Goal: Find specific page/section: Find specific page/section

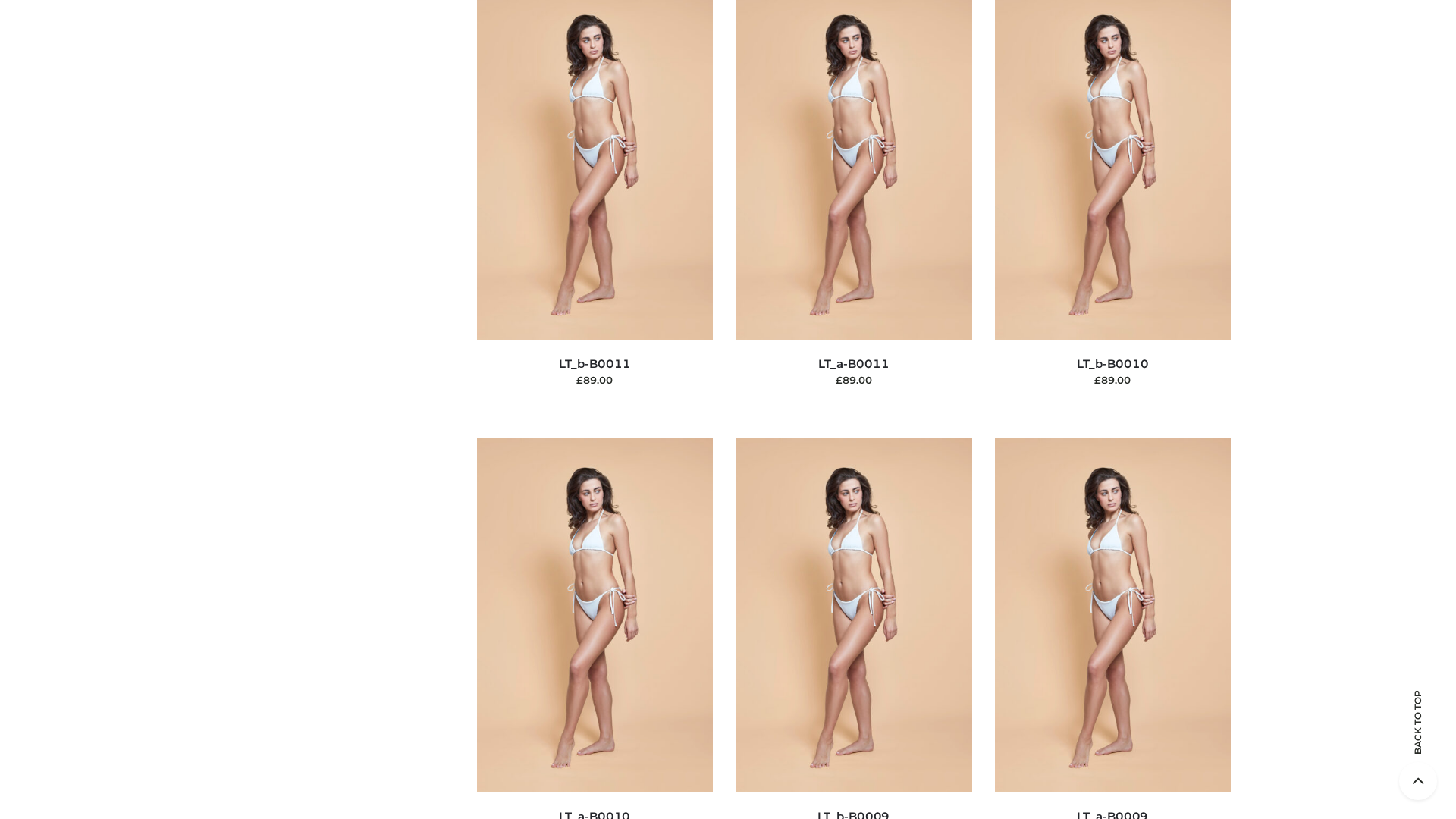
scroll to position [6812, 0]
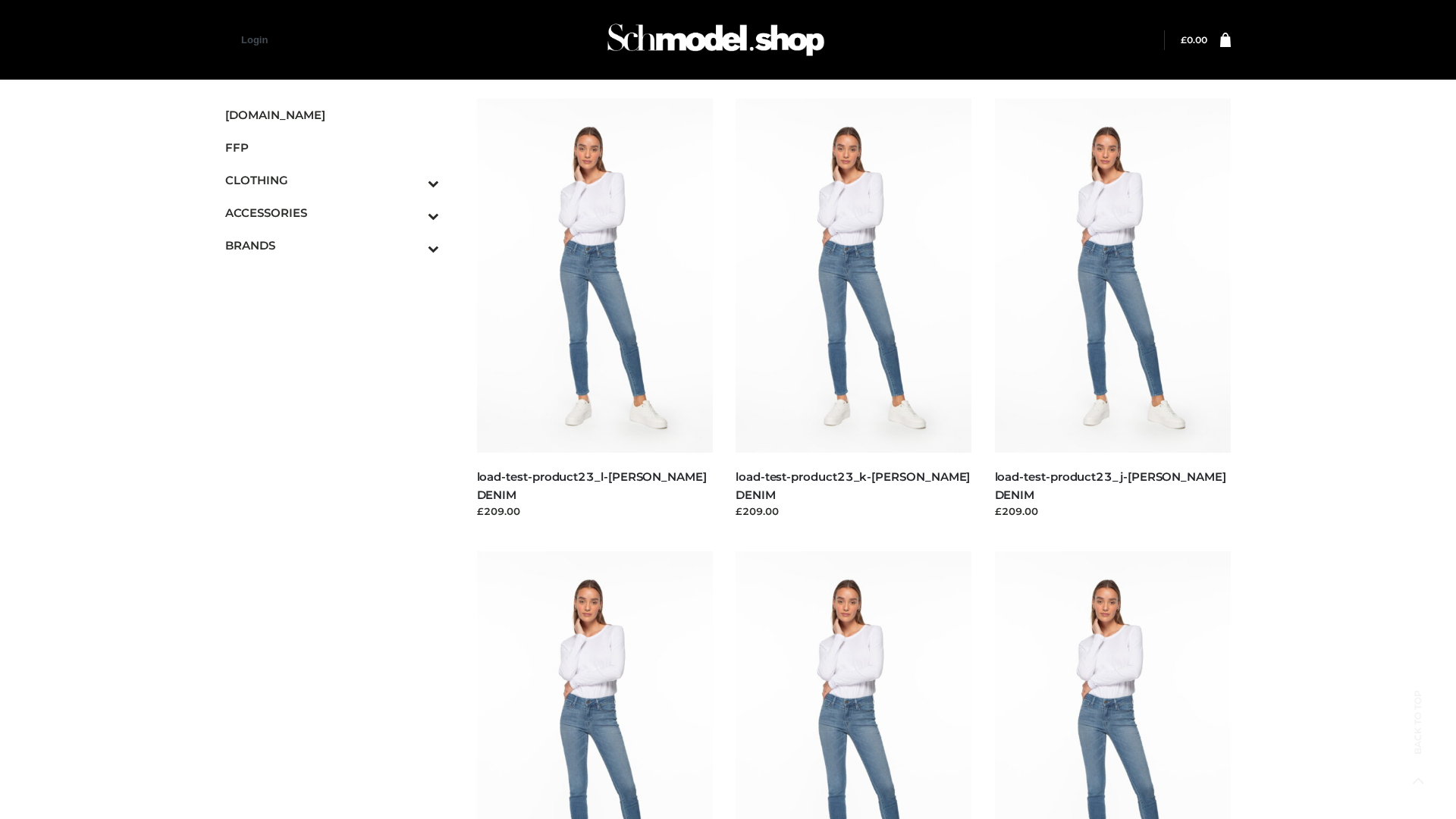
scroll to position [1330, 0]
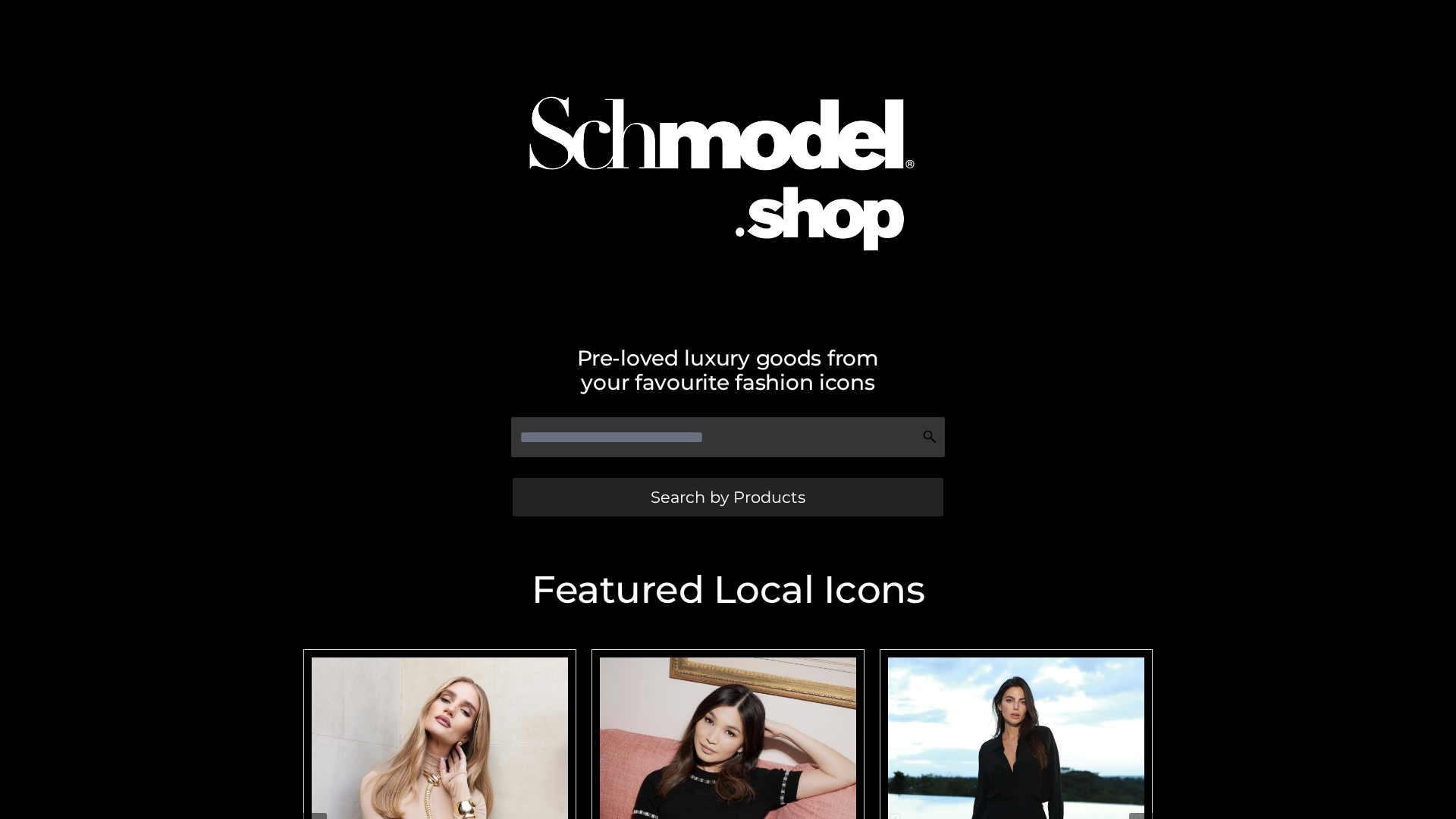
click at [728, 497] on span "Search by Products" at bounding box center [728, 497] width 155 height 16
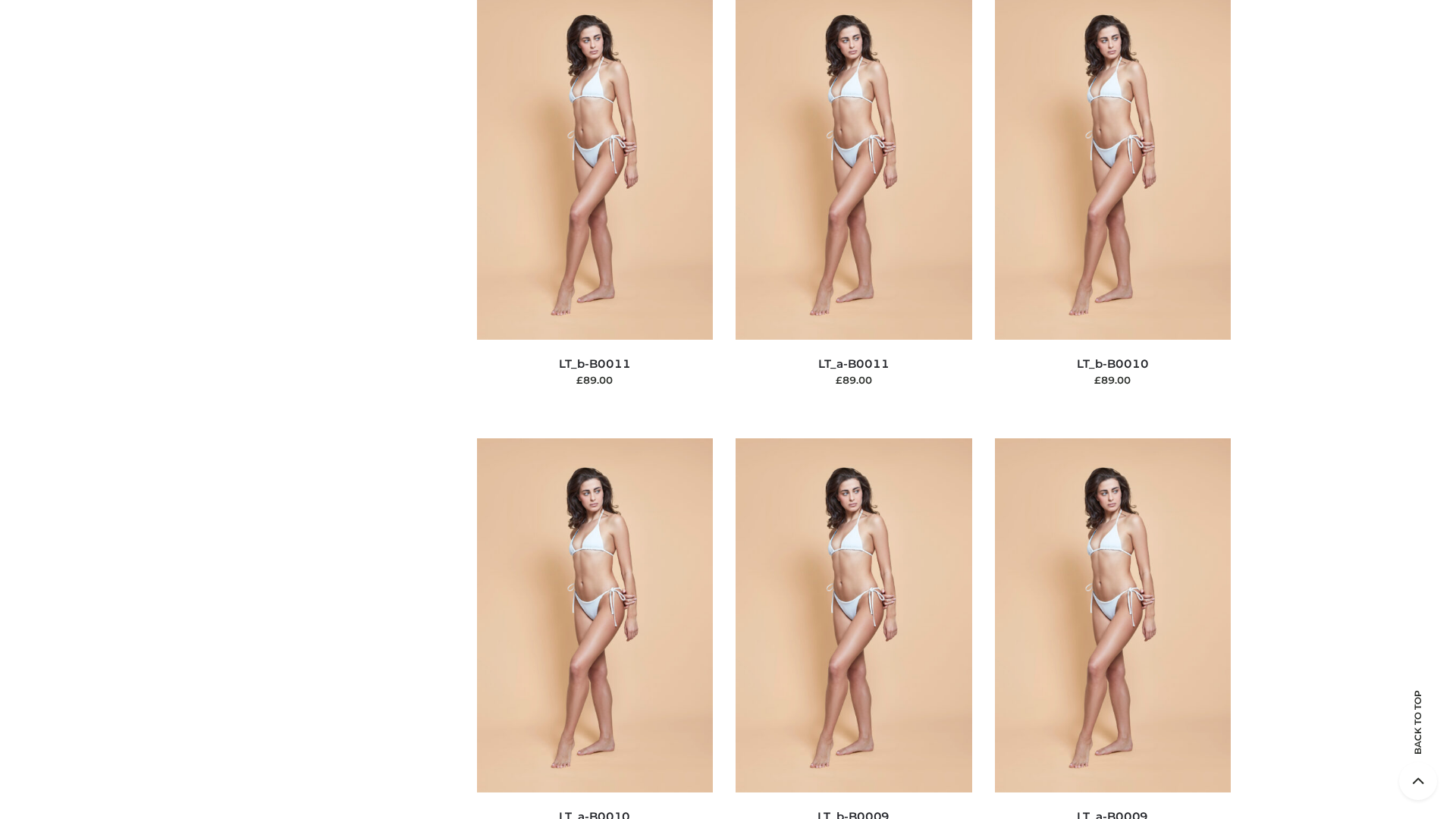
scroll to position [6812, 0]
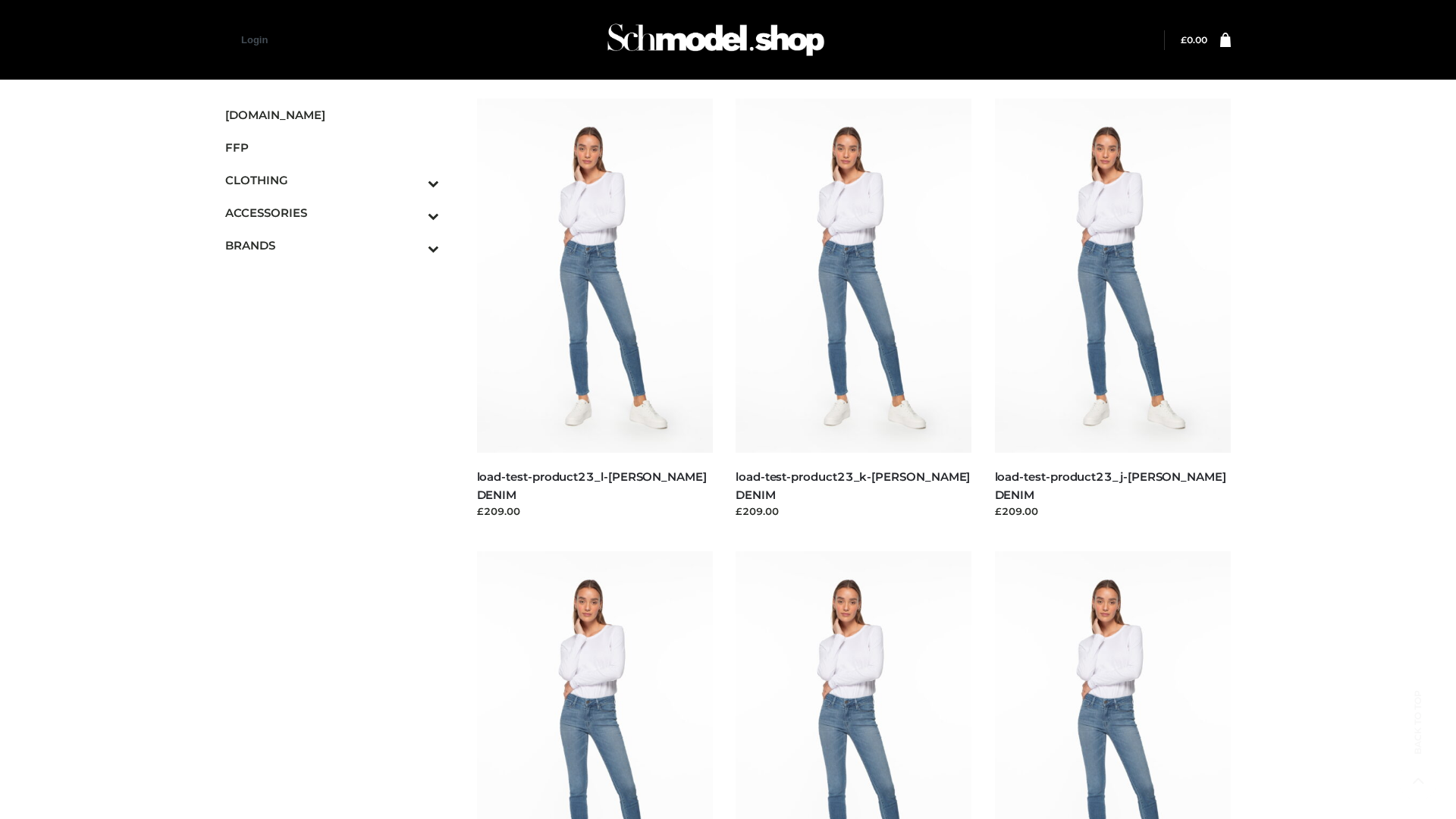
scroll to position [1330, 0]
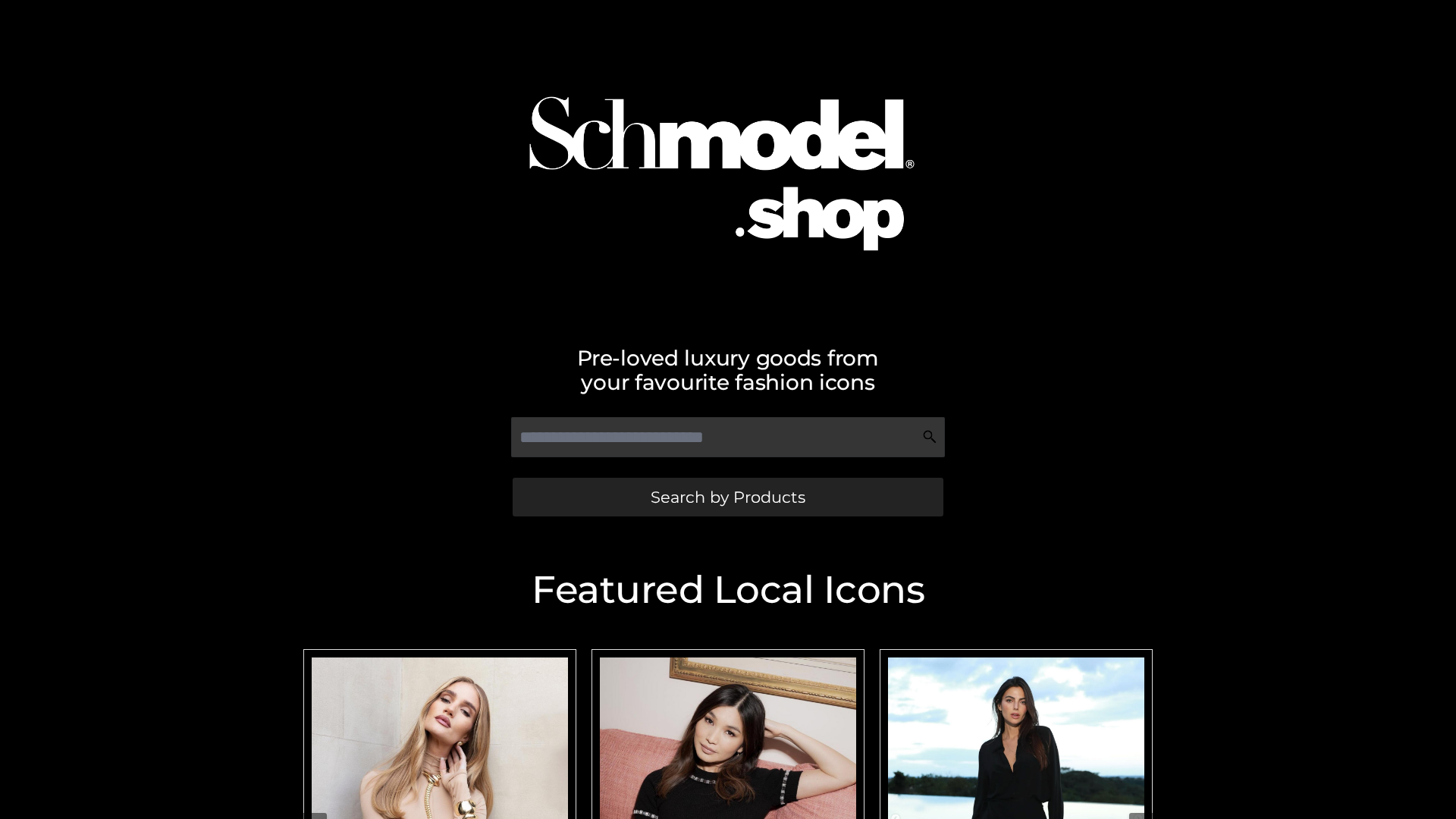
click at [728, 497] on span "Search by Products" at bounding box center [728, 497] width 155 height 16
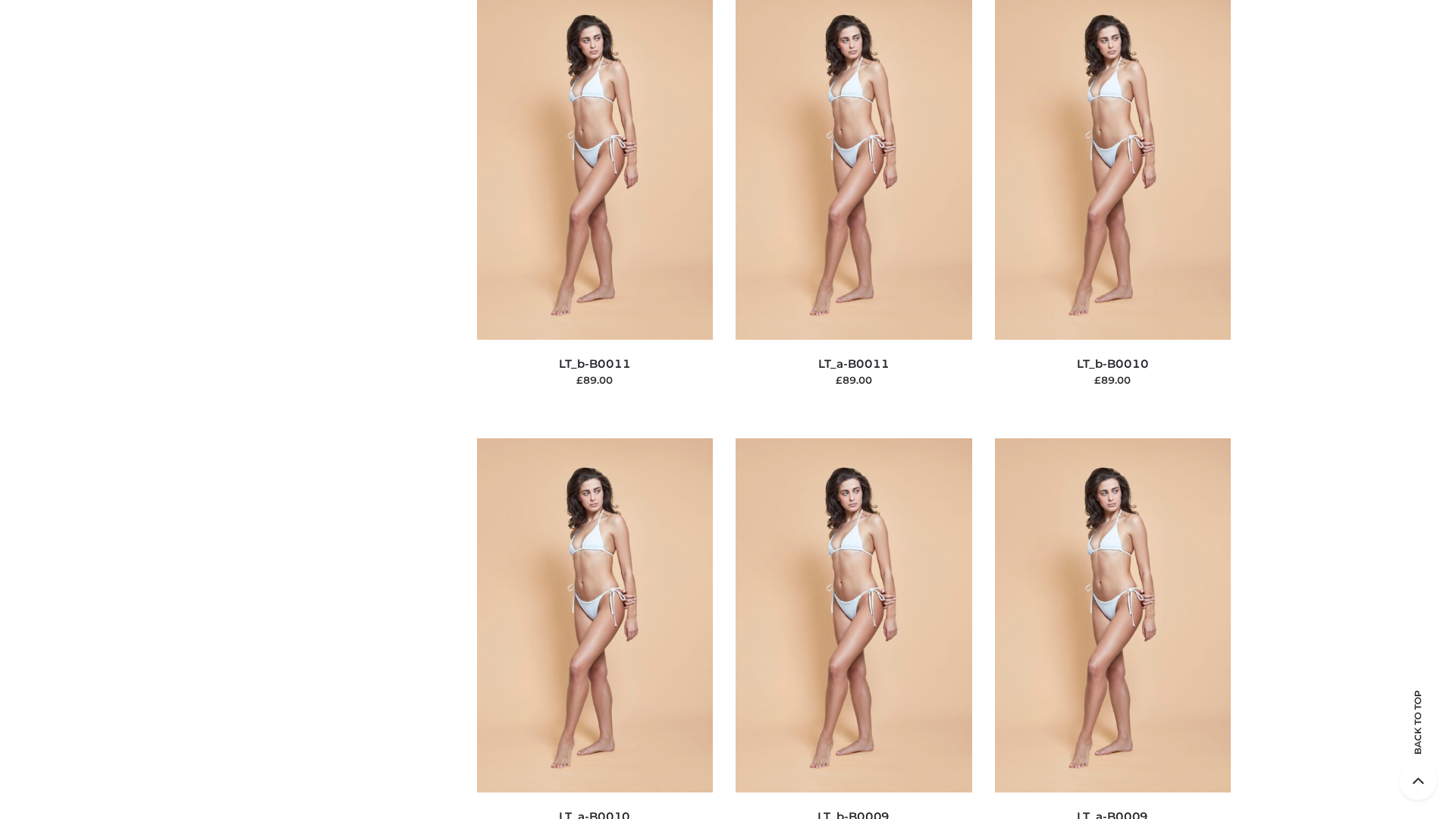
scroll to position [6812, 0]
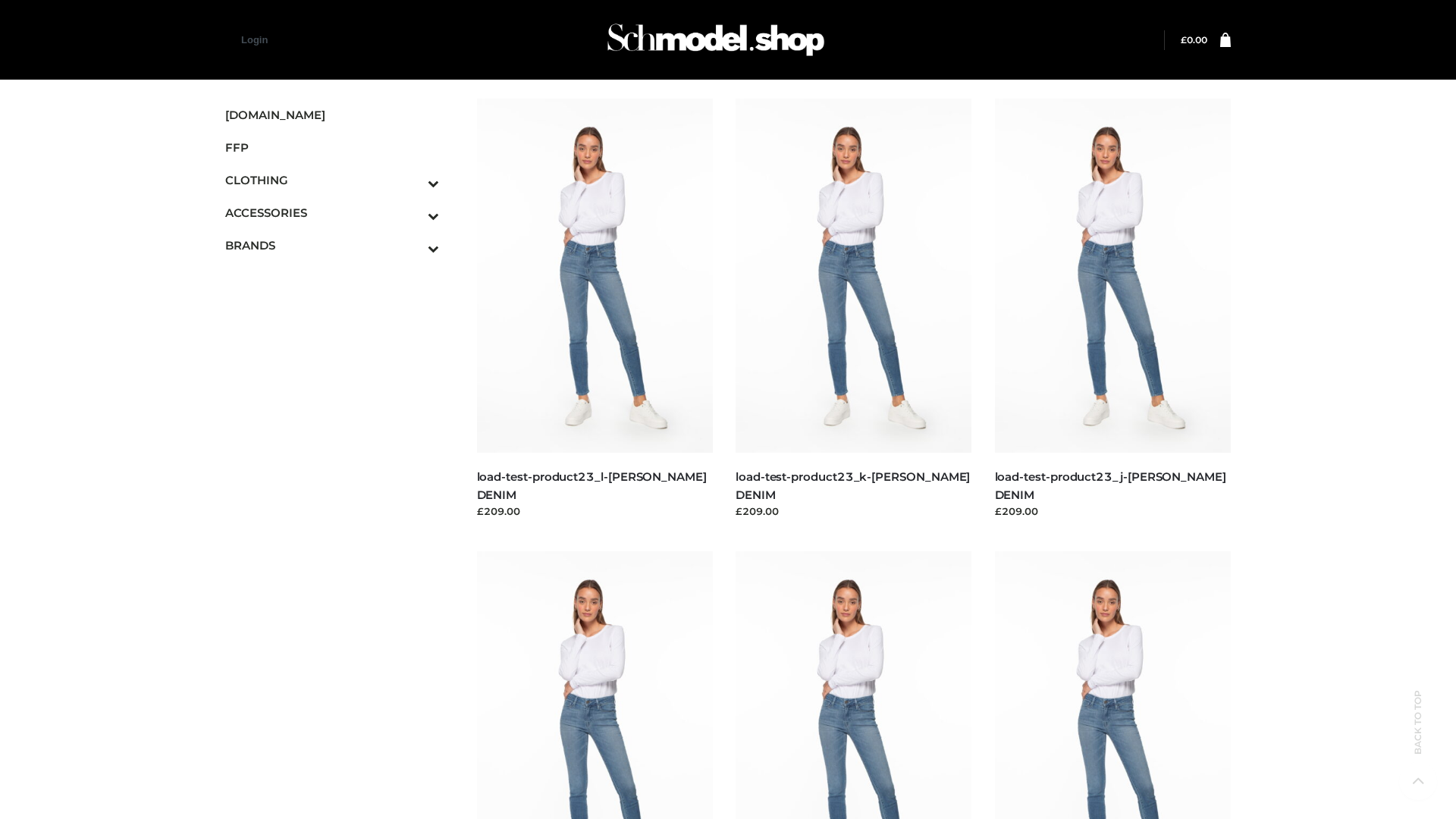
scroll to position [1330, 0]
